Goal: Find specific page/section: Find specific page/section

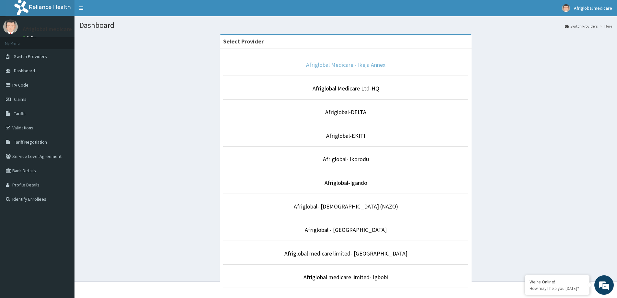
click at [368, 67] on link "Afriglobal Medicare - Ikeja Annex" at bounding box center [345, 64] width 79 height 7
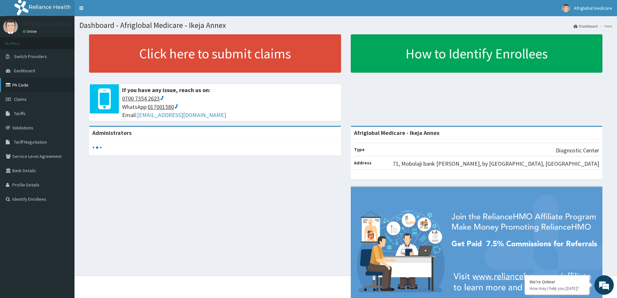
click at [18, 87] on link "PA Code" at bounding box center [37, 85] width 75 height 14
